Goal: Information Seeking & Learning: Compare options

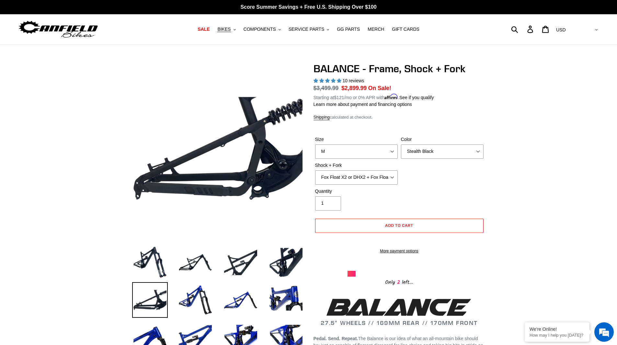
select select "M"
select select "Stealth Black"
select select "Fox Float X2 or DHX2 + Fox Float GripX2 Kashima 170mm (29 or 27.5)"
select select "highest-rating"
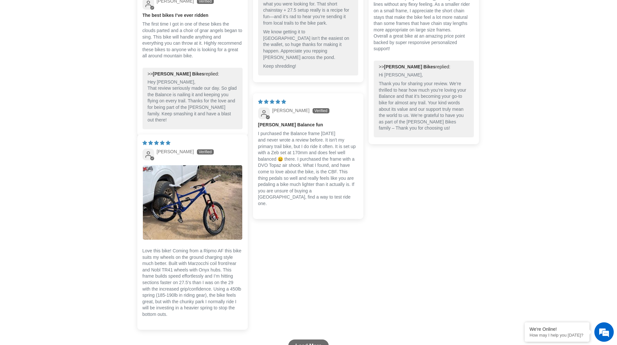
scroll to position [1653, 0]
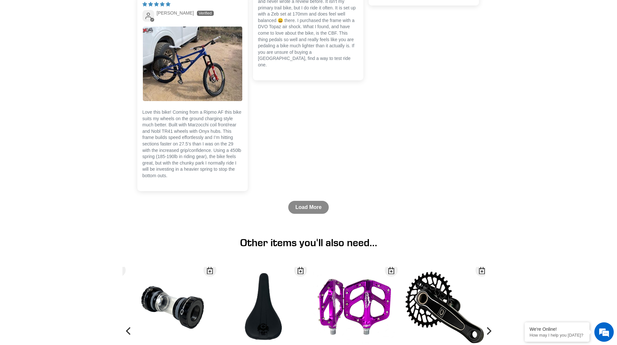
click at [307, 212] on link "Load More" at bounding box center [308, 207] width 41 height 13
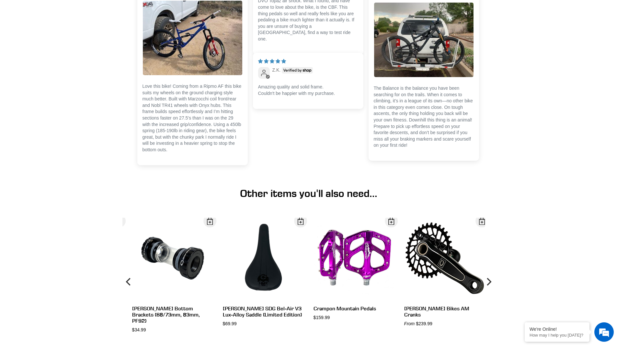
scroll to position [1685, 0]
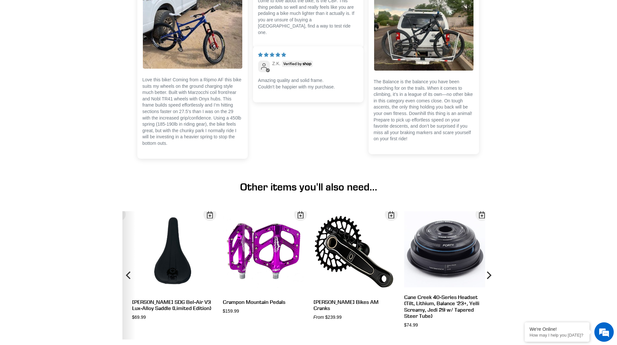
click at [130, 283] on icon "Previous" at bounding box center [129, 275] width 8 height 77
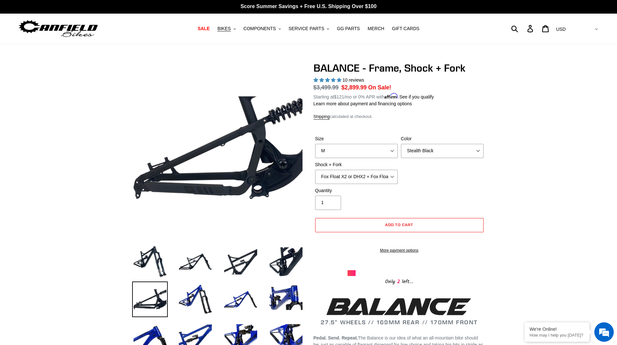
scroll to position [0, 0]
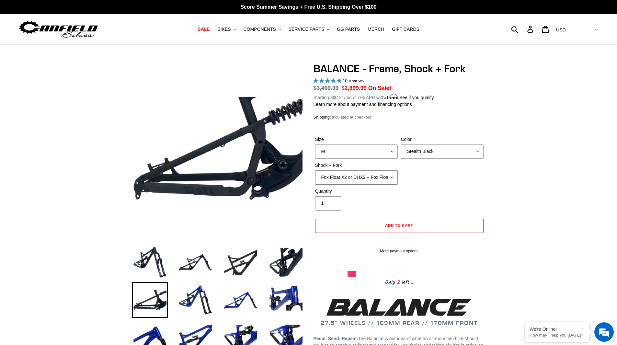
click at [376, 176] on select "Cane Creek Kitsuma Air + Helm MKII 27.5 170mm Fox Float X2 or DHX2 + Fox Float …" at bounding box center [356, 177] width 83 height 14
click at [315, 170] on select "Cane Creek Kitsuma Air + Helm MKII 27.5 170mm Fox Float X2 or DHX2 + Fox Float …" at bounding box center [356, 177] width 83 height 14
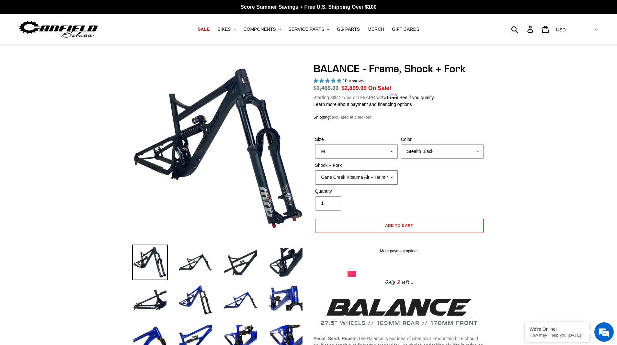
click at [384, 175] on select "Cane Creek Kitsuma Air + Helm MKII 27.5 170mm Fox Float X2 or DHX2 + Fox Float …" at bounding box center [356, 177] width 83 height 14
click at [315, 170] on select "Cane Creek Kitsuma Air + Helm MKII 27.5 170mm Fox Float X2 or DHX2 + Fox Float …" at bounding box center [356, 177] width 83 height 14
click at [379, 174] on select "Cane Creek Kitsuma Air + Helm MKII 27.5 170mm Fox Float X2 or DHX2 + Fox Float …" at bounding box center [356, 177] width 83 height 14
click at [390, 180] on select "Cane Creek Kitsuma Air + Helm MKII 27.5 170mm Fox Float X2 or DHX2 + Fox Float …" at bounding box center [356, 177] width 83 height 14
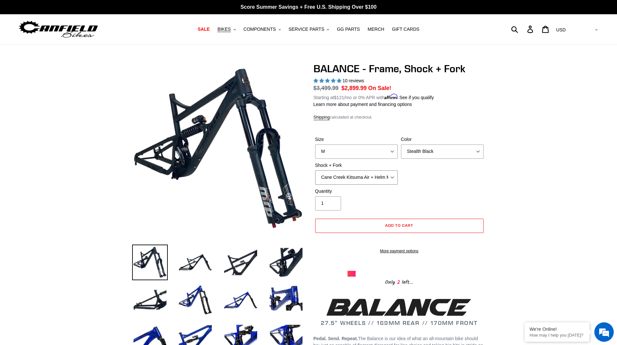
click at [315, 170] on select "Cane Creek Kitsuma Air + Helm MKII 27.5 170mm Fox Float X2 or DHX2 + Fox Float …" at bounding box center [356, 177] width 83 height 14
click at [382, 175] on select "Cane Creek Kitsuma Air + Helm MKII 27.5 170mm Fox Float X2 or DHX2 + Fox Float …" at bounding box center [356, 177] width 83 height 14
select select "Fox Float X2 or DHX2 + Fox Float GripX2 Kashima 170mm (29 or 27.5)"
click at [315, 170] on select "Cane Creek Kitsuma Air + Helm MKII 27.5 170mm Fox Float X2 or DHX2 + Fox Float …" at bounding box center [356, 177] width 83 height 14
click at [370, 150] on select "S M L XL" at bounding box center [356, 152] width 83 height 14
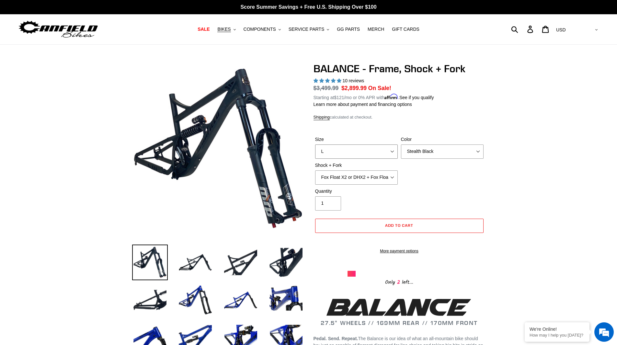
click at [315, 145] on select "S M L XL" at bounding box center [356, 152] width 83 height 14
click at [361, 154] on select "S M L XL" at bounding box center [356, 152] width 83 height 14
select select "M"
click at [315, 145] on select "S M L XL" at bounding box center [356, 152] width 83 height 14
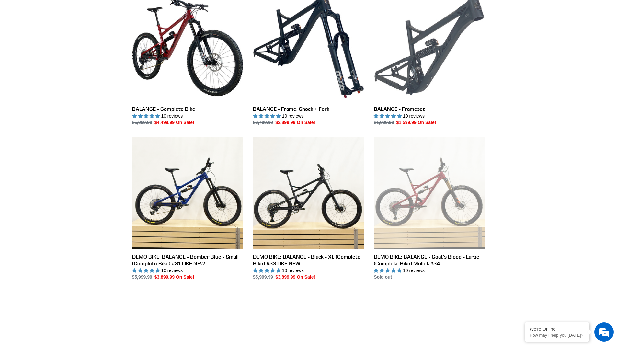
click at [421, 84] on link "BALANCE - Frameset" at bounding box center [429, 58] width 111 height 136
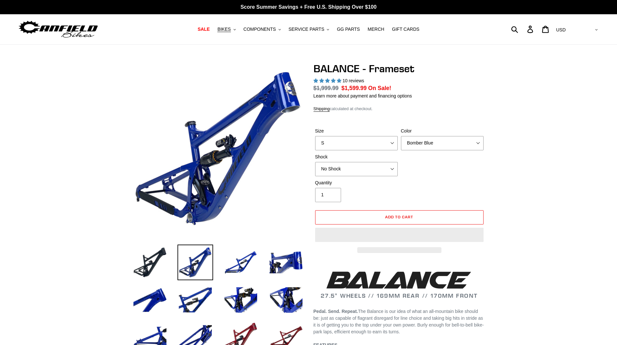
select select "highest-rating"
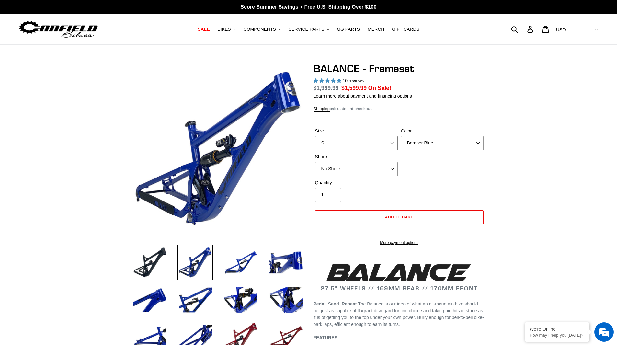
click at [387, 146] on select "S M L XL" at bounding box center [356, 143] width 83 height 14
select select "M"
click at [315, 136] on select "S M L XL" at bounding box center [356, 143] width 83 height 14
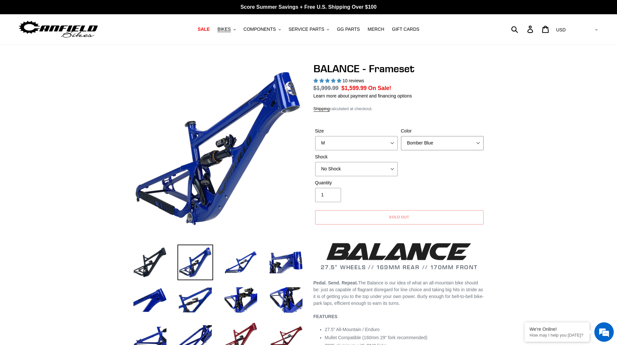
click at [420, 138] on select "Bomber Blue Goat's Blood Stealth Black" at bounding box center [442, 143] width 83 height 14
click at [401, 136] on select "Bomber Blue Goat's Blood Stealth Black" at bounding box center [442, 143] width 83 height 14
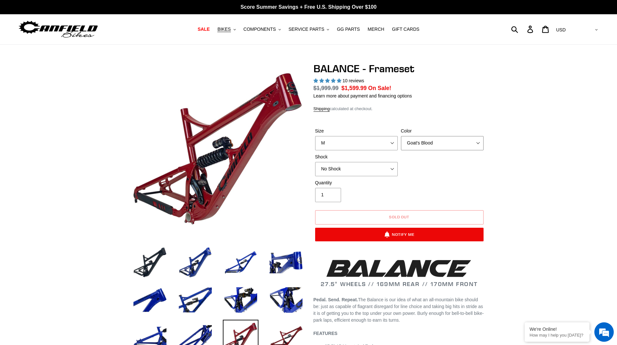
click at [420, 146] on select "Bomber Blue Goat's Blood Stealth Black" at bounding box center [442, 143] width 83 height 14
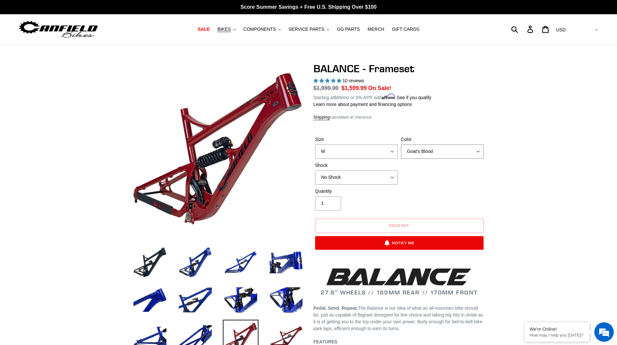
select select "Stealth Black"
click at [401, 145] on select "Bomber Blue Goat's Blood Stealth Black" at bounding box center [442, 152] width 83 height 14
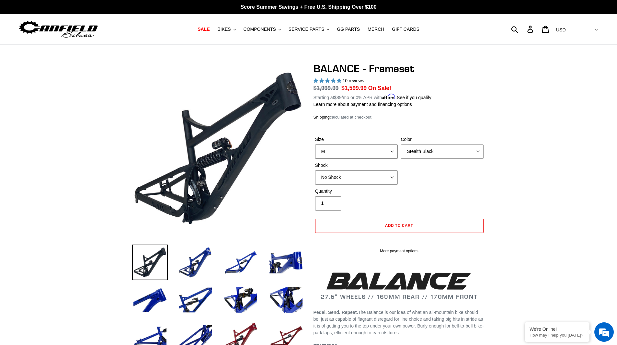
click at [373, 153] on select "S M L XL" at bounding box center [356, 152] width 83 height 14
click at [315, 145] on select "S M L XL" at bounding box center [356, 152] width 83 height 14
click at [372, 152] on select "S M L XL" at bounding box center [356, 152] width 83 height 14
select select "M"
click at [315, 145] on select "S M L XL" at bounding box center [356, 152] width 83 height 14
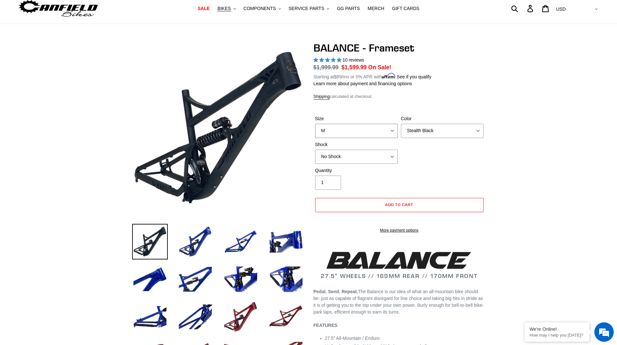
scroll to position [32, 0]
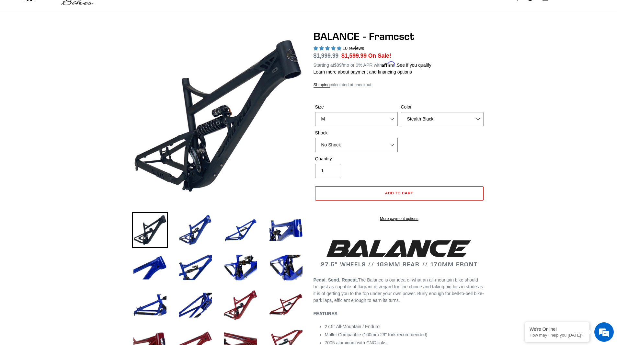
click at [377, 139] on select "No Shock Cane Creek Kitsuma Air Öhlins TTX2 Air EXT Storia V3-S" at bounding box center [356, 145] width 83 height 14
click at [315, 138] on select "No Shock Cane Creek Kitsuma Air Öhlins TTX2 Air EXT Storia V3-S" at bounding box center [356, 145] width 83 height 14
click at [372, 151] on select "No Shock Cane Creek Kitsuma Air Öhlins TTX2 Air EXT Storia V3-S" at bounding box center [356, 145] width 83 height 14
click at [315, 138] on select "No Shock Cane Creek Kitsuma Air Öhlins TTX2 Air EXT Storia V3-S" at bounding box center [356, 145] width 83 height 14
click at [363, 147] on select "No Shock Cane Creek Kitsuma Air Öhlins TTX2 Air EXT Storia V3-S" at bounding box center [356, 145] width 83 height 14
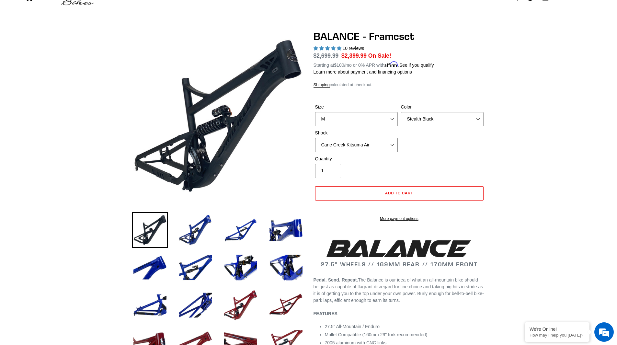
click at [315, 138] on select "No Shock Cane Creek Kitsuma Air Öhlins TTX2 Air EXT Storia V3-S" at bounding box center [356, 145] width 83 height 14
click at [357, 145] on select "No Shock Cane Creek Kitsuma Air Öhlins TTX2 Air EXT Storia V3-S" at bounding box center [356, 145] width 83 height 14
click at [315, 138] on select "No Shock Cane Creek Kitsuma Air Öhlins TTX2 Air EXT Storia V3-S" at bounding box center [356, 145] width 83 height 14
click at [333, 144] on select "No Shock Cane Creek Kitsuma Air Öhlins TTX2 Air EXT Storia V3-S" at bounding box center [356, 145] width 83 height 14
select select "Cane Creek Kitsuma Air"
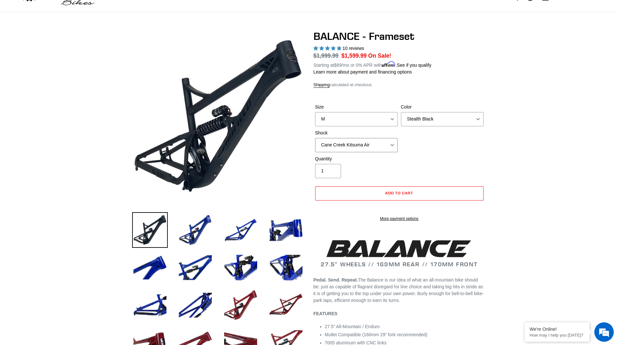
click at [315, 138] on select "No Shock Cane Creek Kitsuma Air Öhlins TTX2 Air EXT Storia V3-S" at bounding box center [356, 145] width 83 height 14
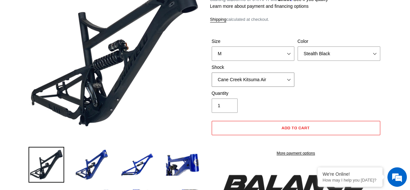
scroll to position [101, 0]
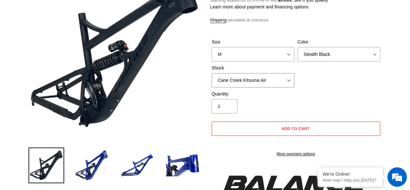
click at [287, 79] on select "No Shock Cane Creek Kitsuma Air Öhlins TTX2 Air EXT Storia V3-S" at bounding box center [253, 80] width 83 height 14
click at [277, 80] on select "No Shock Cane Creek Kitsuma Air Öhlins TTX2 Air EXT Storia V3-S" at bounding box center [253, 80] width 83 height 14
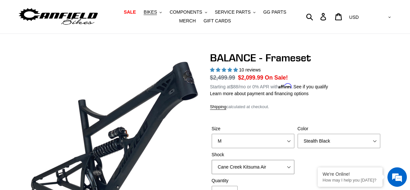
scroll to position [0, 0]
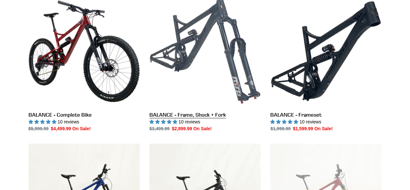
click at [220, 76] on link "BALANCE - Frame, Shock + Fork" at bounding box center [204, 63] width 111 height 136
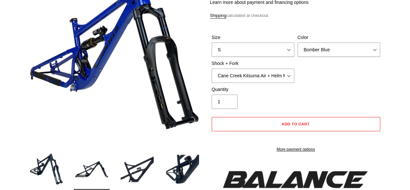
select select "highest-rating"
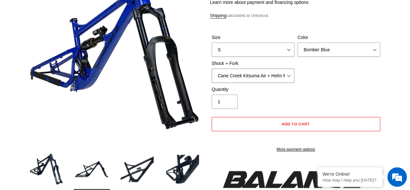
click at [247, 78] on select "Cane Creek Kitsuma Air + Helm MKII 27.5 170mm Fox Float X2 or DHX2 + Fox Float …" at bounding box center [253, 75] width 83 height 14
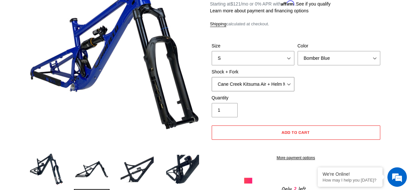
click at [271, 85] on select "Cane Creek Kitsuma Air + Helm MKII 27.5 170mm Fox Float X2 or DHX2 + Fox Float …" at bounding box center [253, 84] width 83 height 14
select select "RockShox Vivid ULT + RockShox Lyrik Ultimate 170mm 27.5 (red)"
click at [212, 77] on select "Cane Creek Kitsuma Air + Helm MKII 27.5 170mm Fox Float X2 or DHX2 + Fox Float …" at bounding box center [253, 84] width 83 height 14
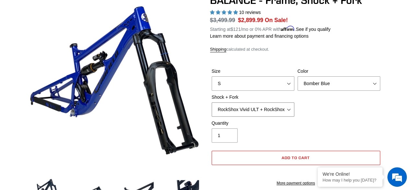
scroll to position [32, 0]
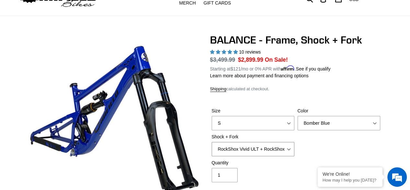
click at [278, 152] on select "Cane Creek Kitsuma Air + Helm MKII 27.5 170mm Fox Float X2 or DHX2 + Fox Float …" at bounding box center [253, 149] width 83 height 14
click at [212, 142] on select "Cane Creek Kitsuma Air + Helm MKII 27.5 170mm Fox Float X2 or DHX2 + Fox Float …" at bounding box center [253, 149] width 83 height 14
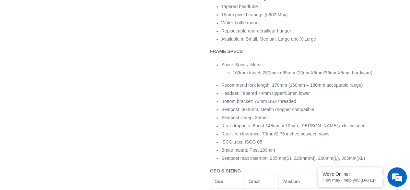
scroll to position [454, 0]
